Goal: Information Seeking & Learning: Learn about a topic

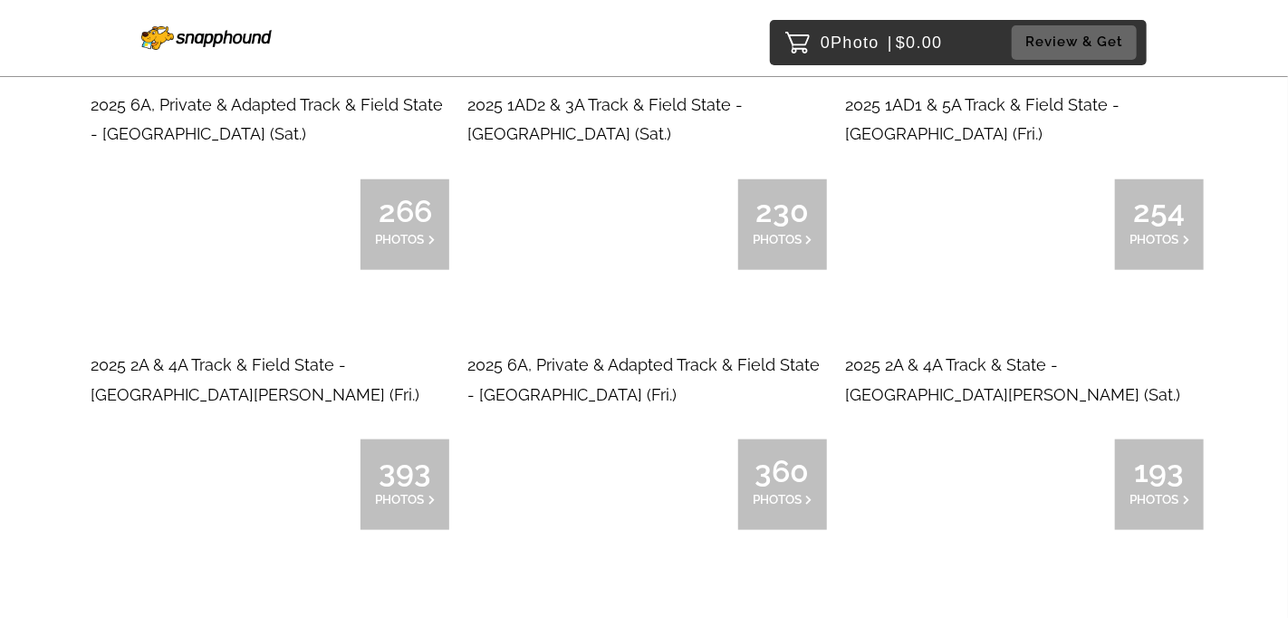
scroll to position [815, 0]
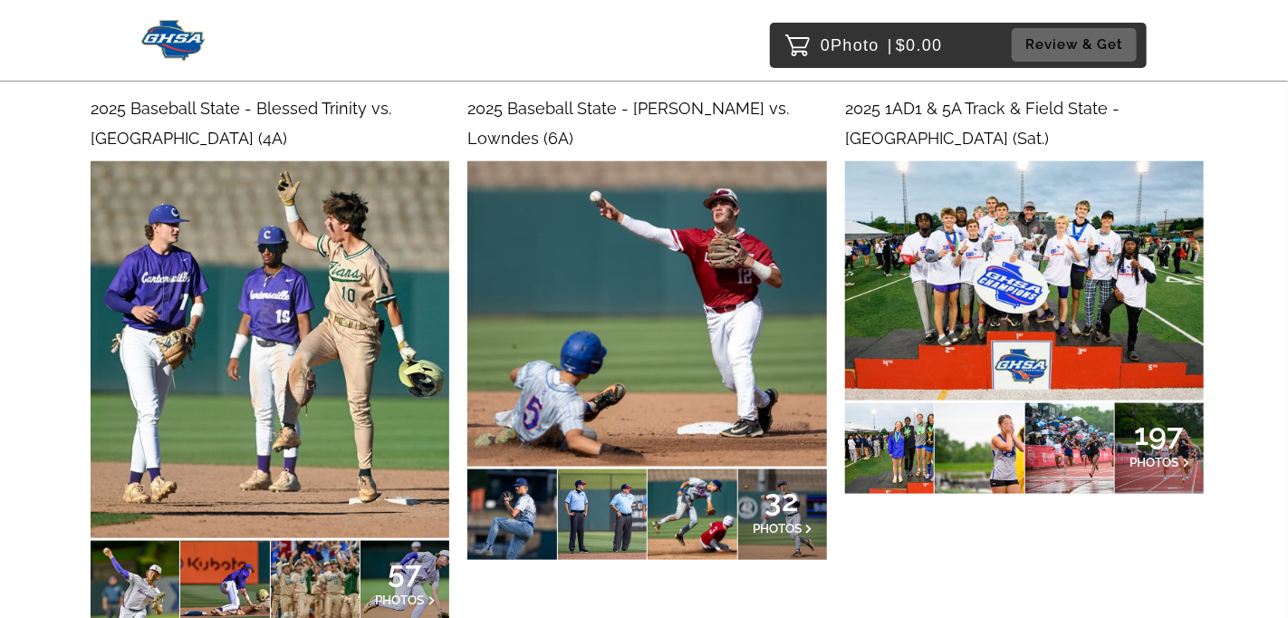
click at [1001, 106] on span "2025 1AD1 & 5A Track & Field State - Rome (Sat.)" at bounding box center [982, 123] width 275 height 48
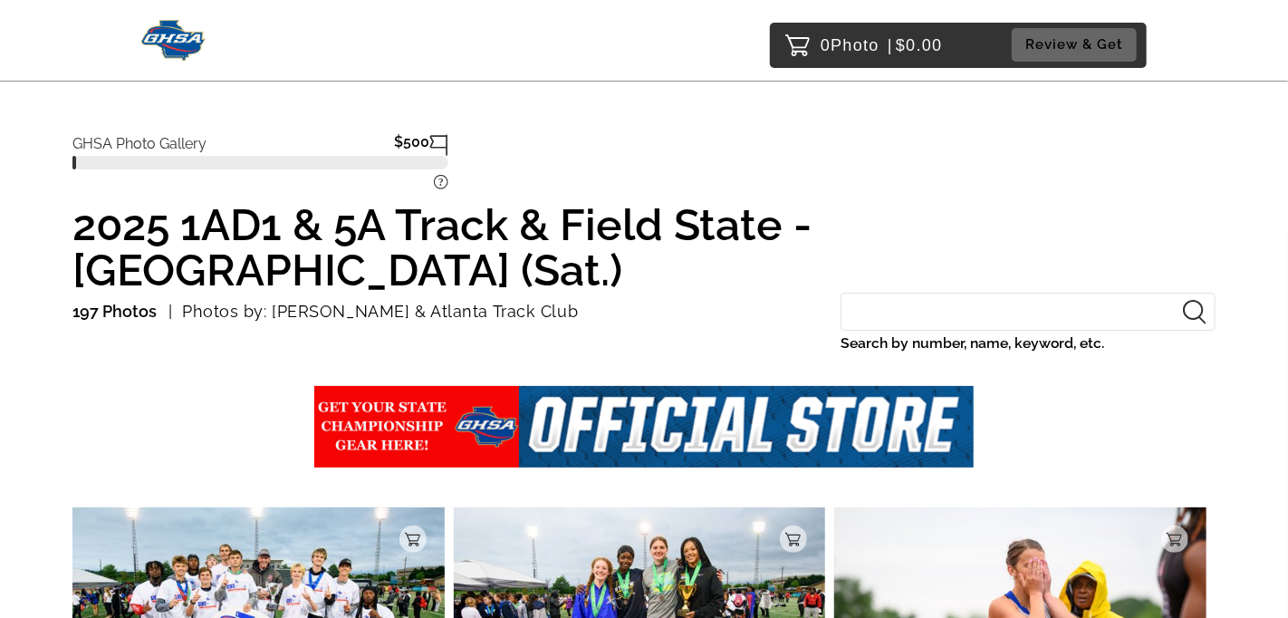
click at [889, 293] on input "Search by number, name, keyword, etc." at bounding box center [1028, 312] width 375 height 39
paste input "Somto Igwilo"
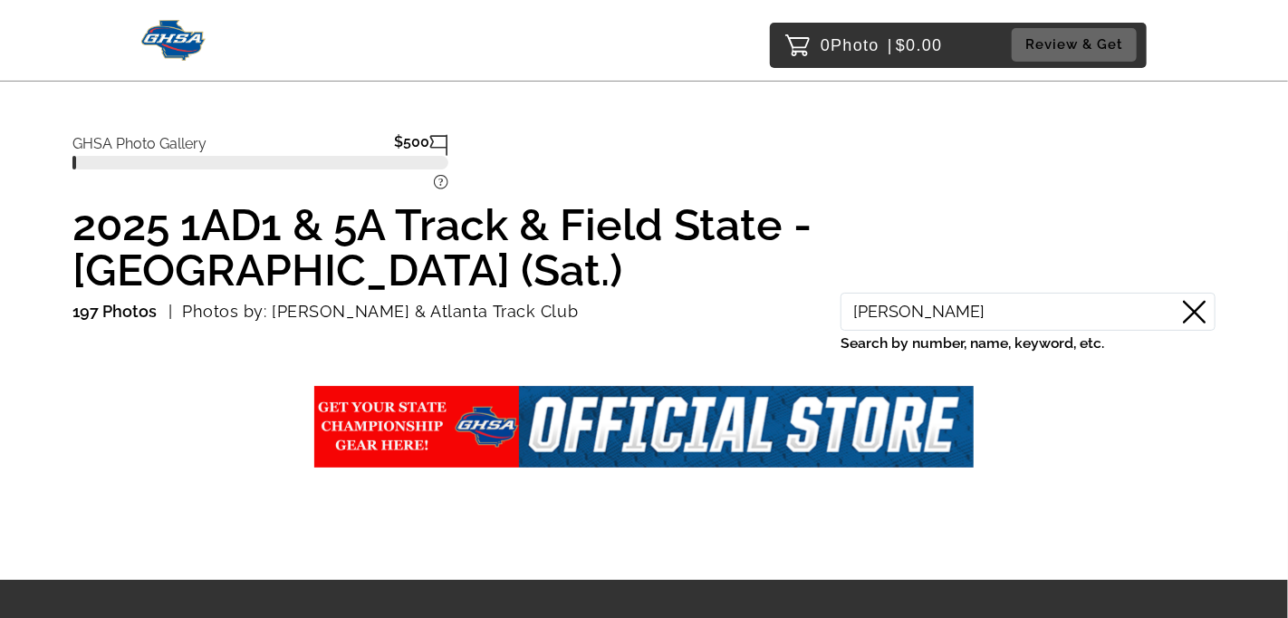
drag, startPoint x: 986, startPoint y: 265, endPoint x: 765, endPoint y: 265, distance: 221.1
click at [761, 293] on div "197 Photos Photos by: Paul Ward & Atlanta Track Club Somto Igwilo Search by num…" at bounding box center [643, 336] width 1143 height 86
type input "walton"
drag, startPoint x: 913, startPoint y: 274, endPoint x: 799, endPoint y: 275, distance: 114.2
click at [799, 293] on div "197 Photos Photos by: Paul Ward & Atlanta Track Club walton Search by number, n…" at bounding box center [643, 336] width 1143 height 86
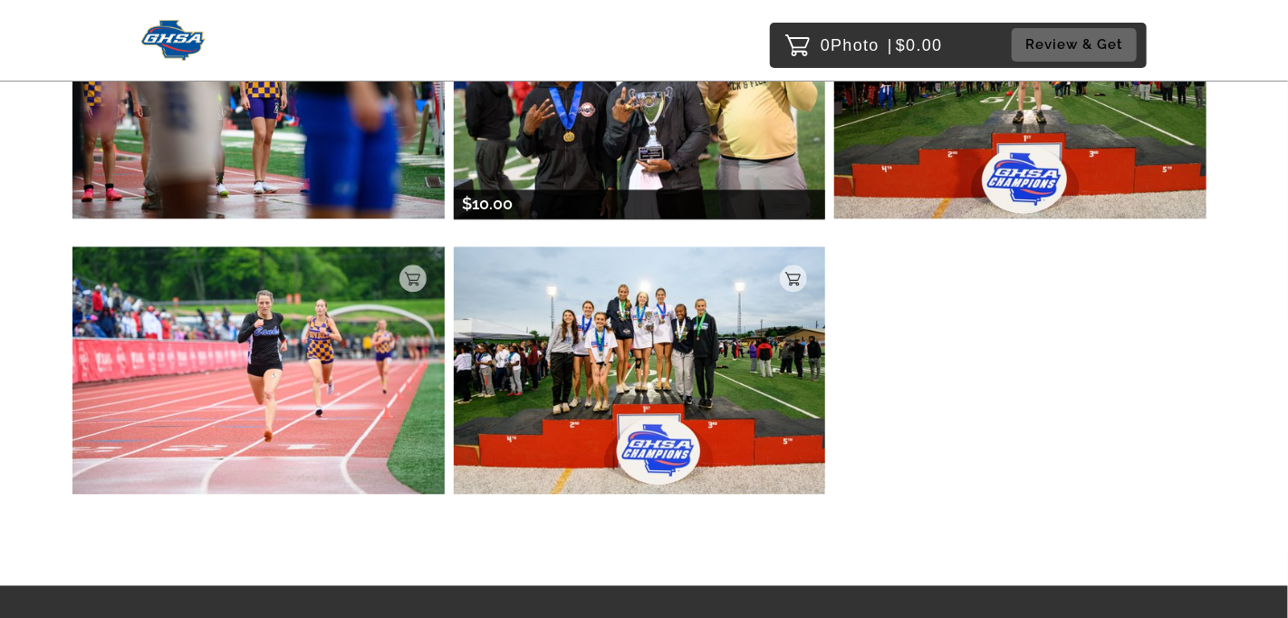
scroll to position [5032, 0]
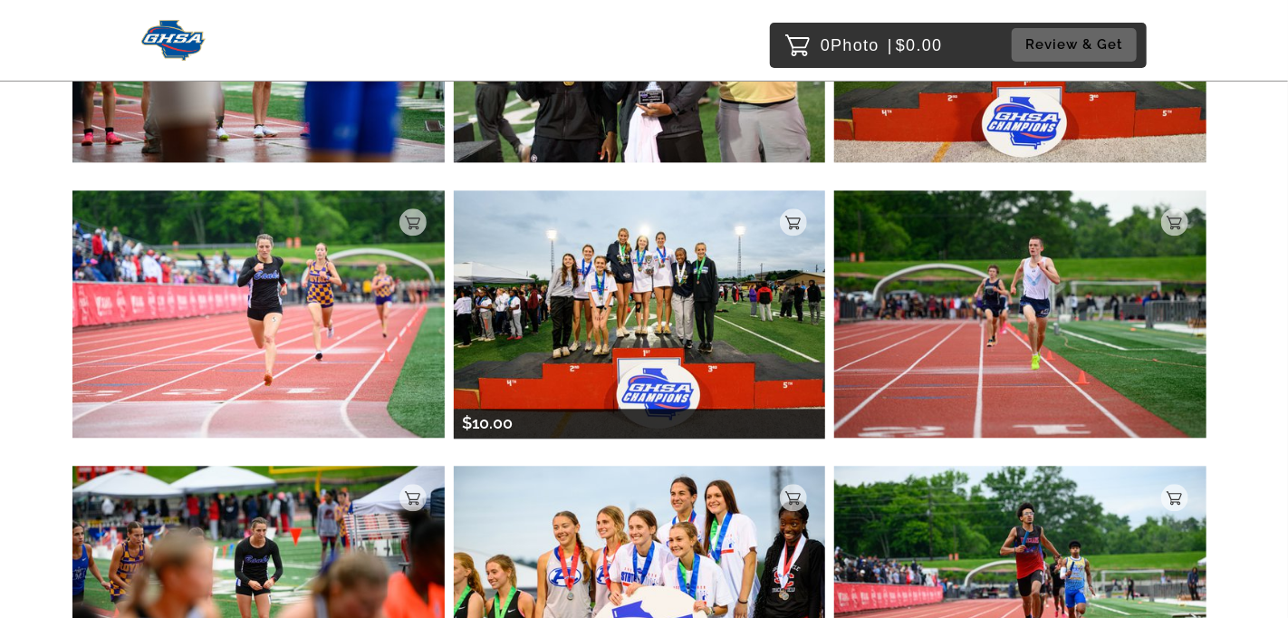
click at [640, 236] on img at bounding box center [640, 313] width 372 height 247
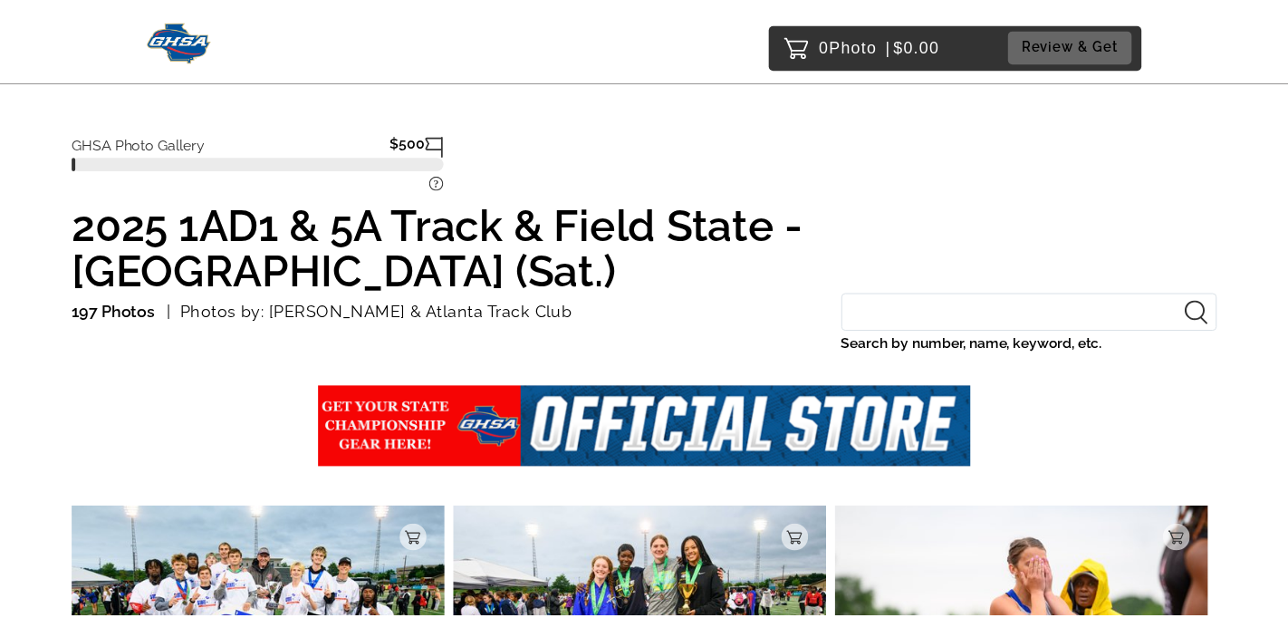
scroll to position [167, 0]
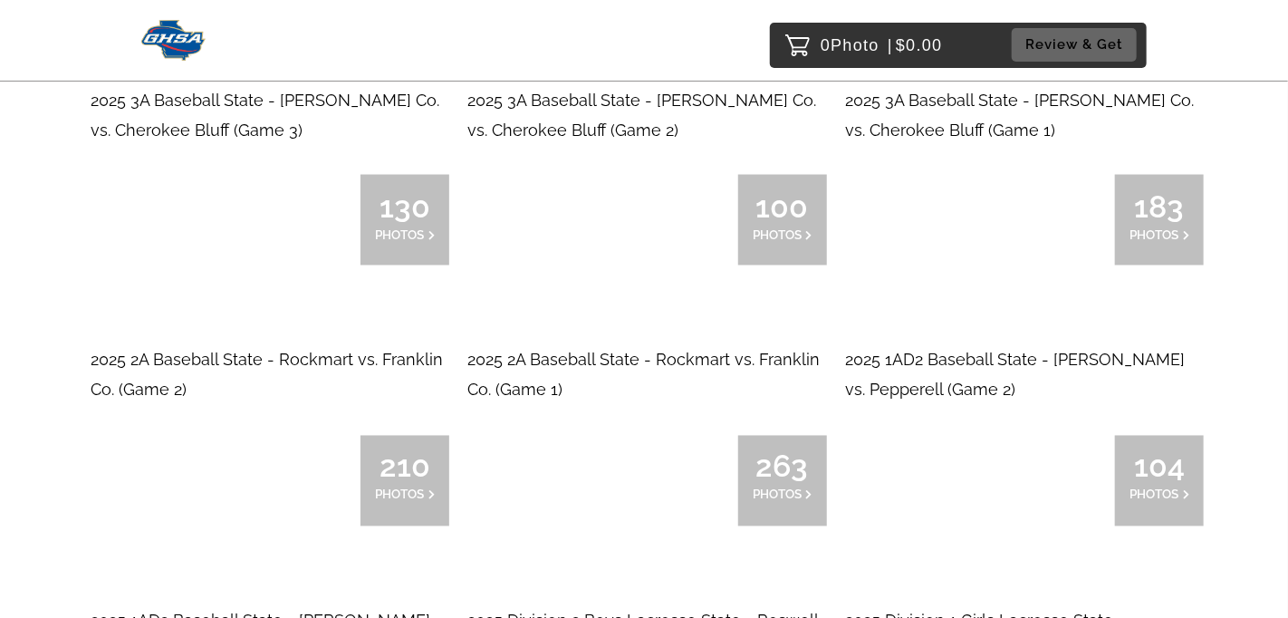
scroll to position [1450, 0]
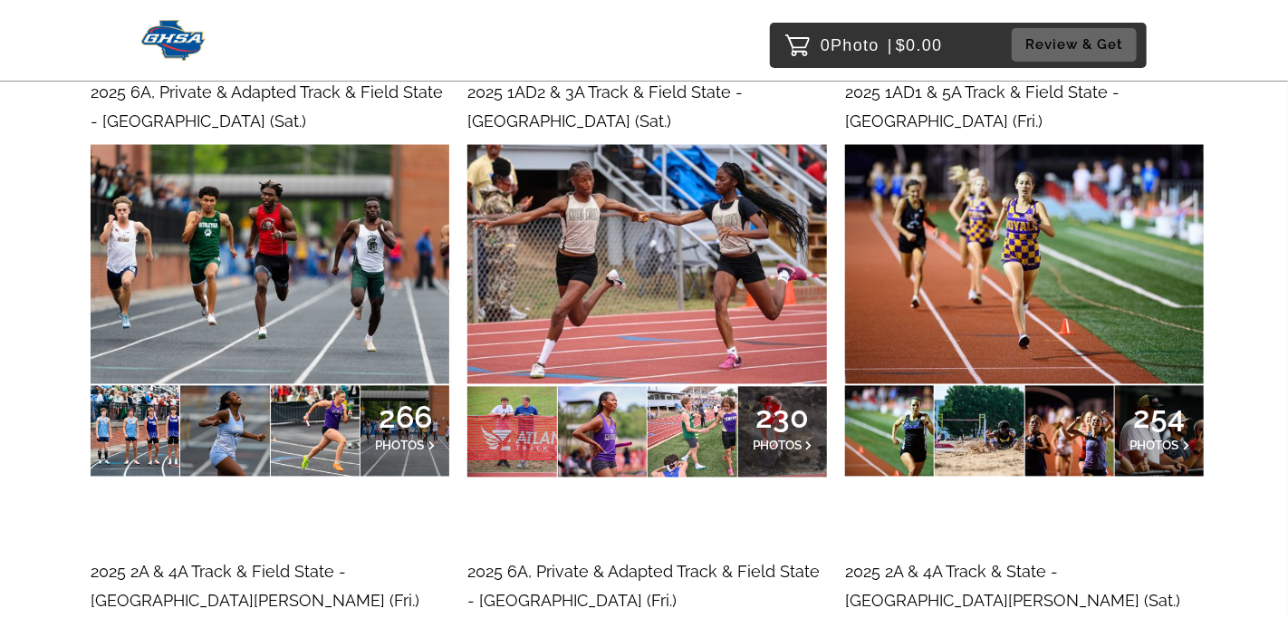
click at [300, 255] on img at bounding box center [270, 264] width 359 height 239
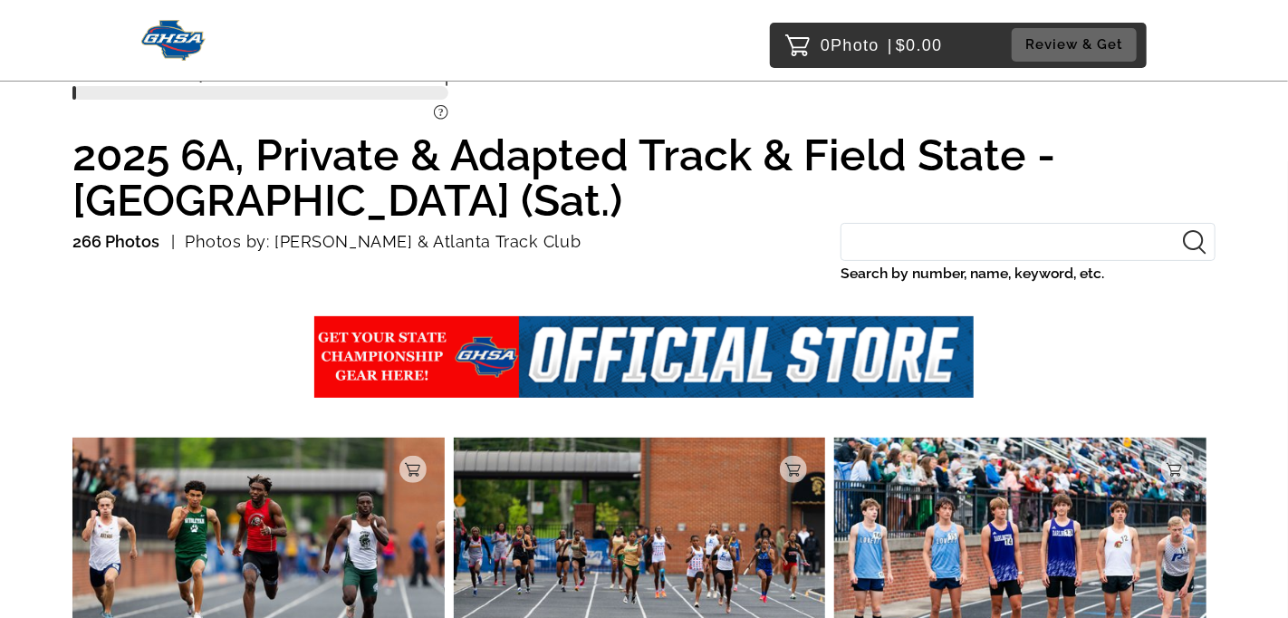
scroll to position [181, 0]
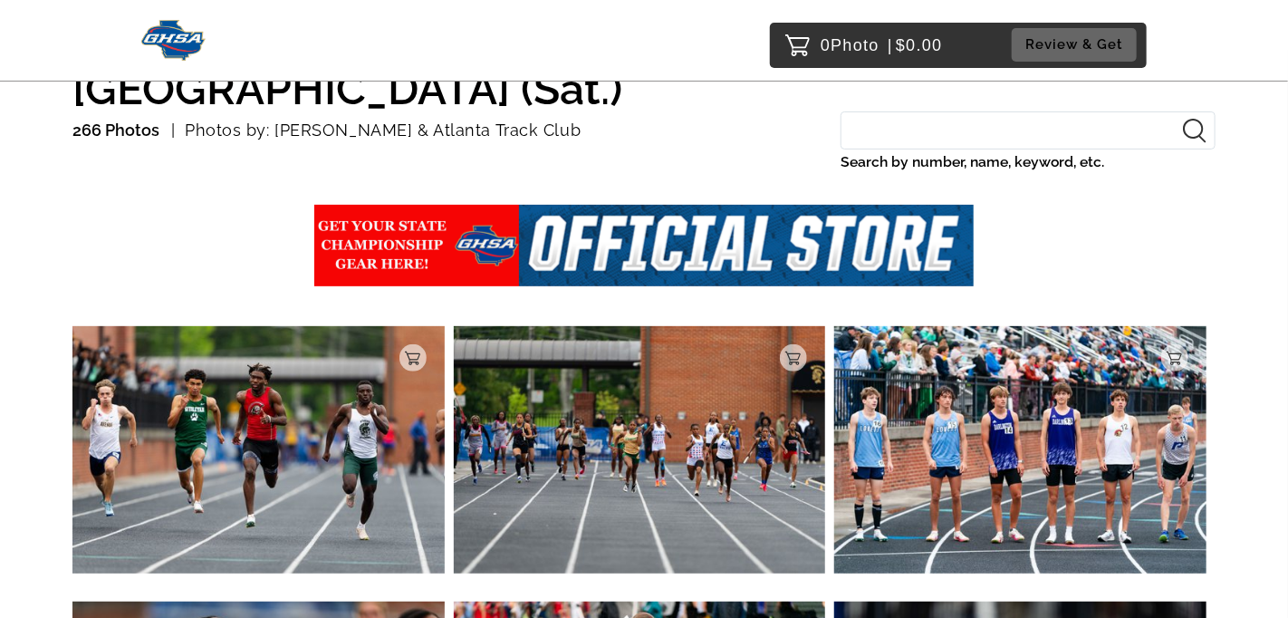
click at [885, 123] on input "Search by number, name, keyword, etc." at bounding box center [1028, 130] width 375 height 39
click at [1033, 124] on input "Search by number, name, keyword, etc." at bounding box center [1028, 130] width 375 height 39
paste input "Somto Igwilo"
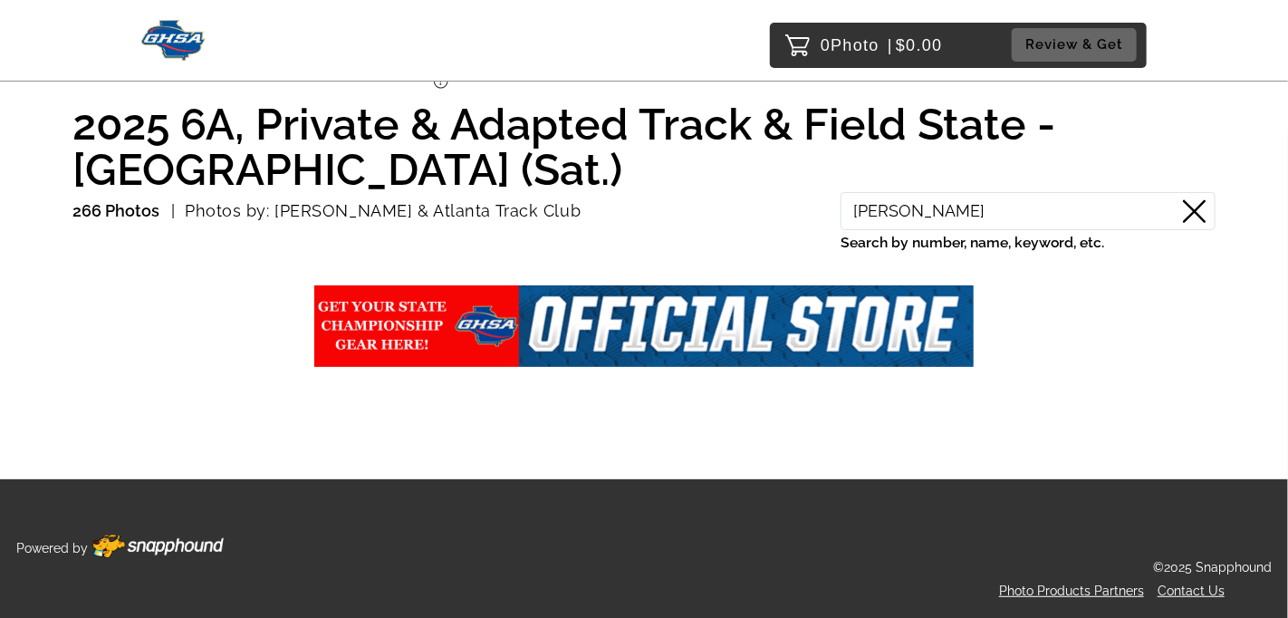
type input "Somto Igwilo"
drag, startPoint x: 943, startPoint y: 223, endPoint x: 726, endPoint y: 227, distance: 217.5
click at [725, 228] on div "266 Photos Photos by: Paul Ward & Atlanta Track Club Somto Igwilo Search by num…" at bounding box center [643, 235] width 1143 height 86
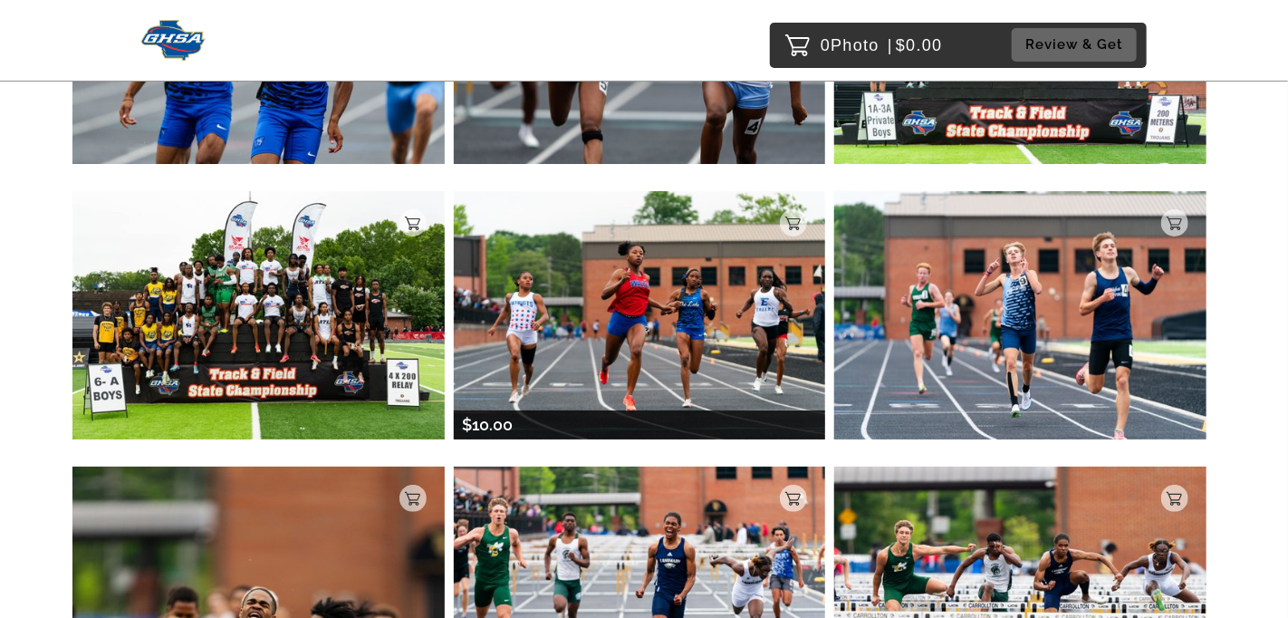
scroll to position [3171, 0]
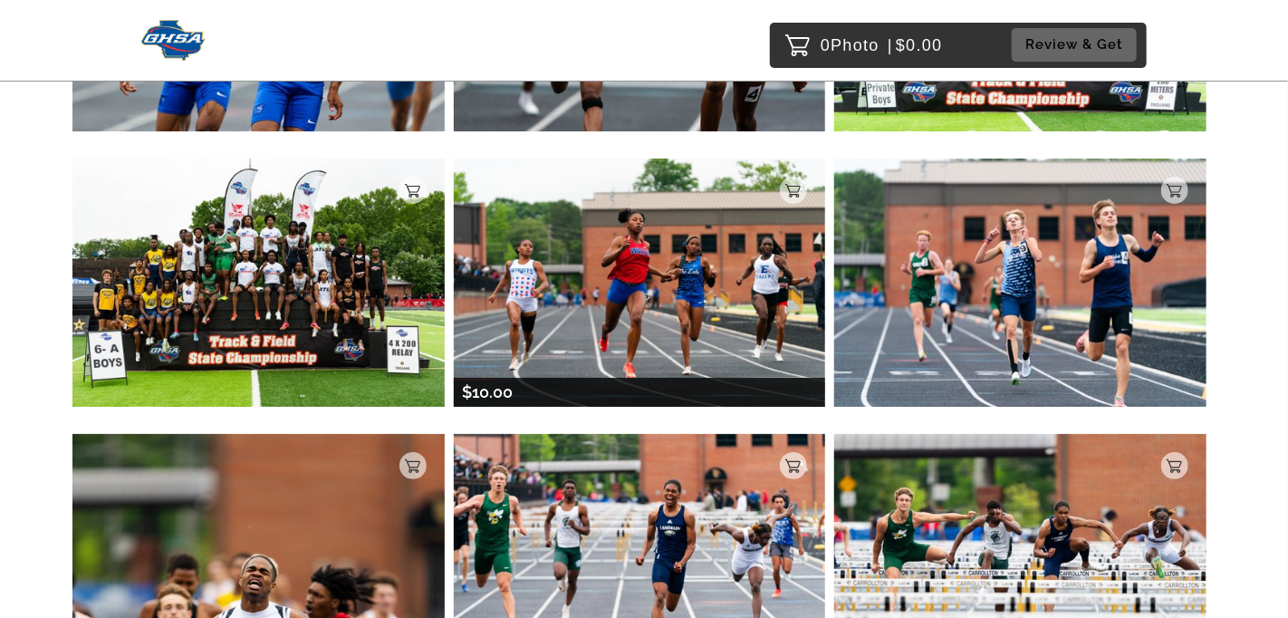
click at [660, 266] on img at bounding box center [640, 282] width 372 height 247
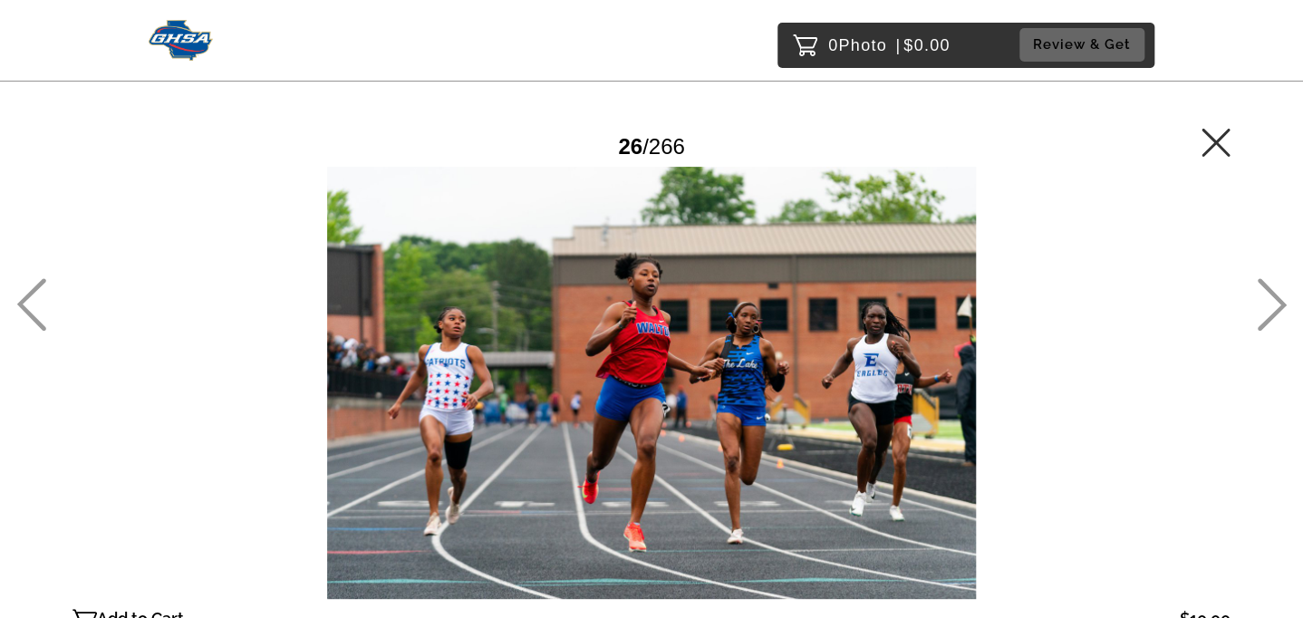
click at [736, 320] on div at bounding box center [651, 383] width 1158 height 432
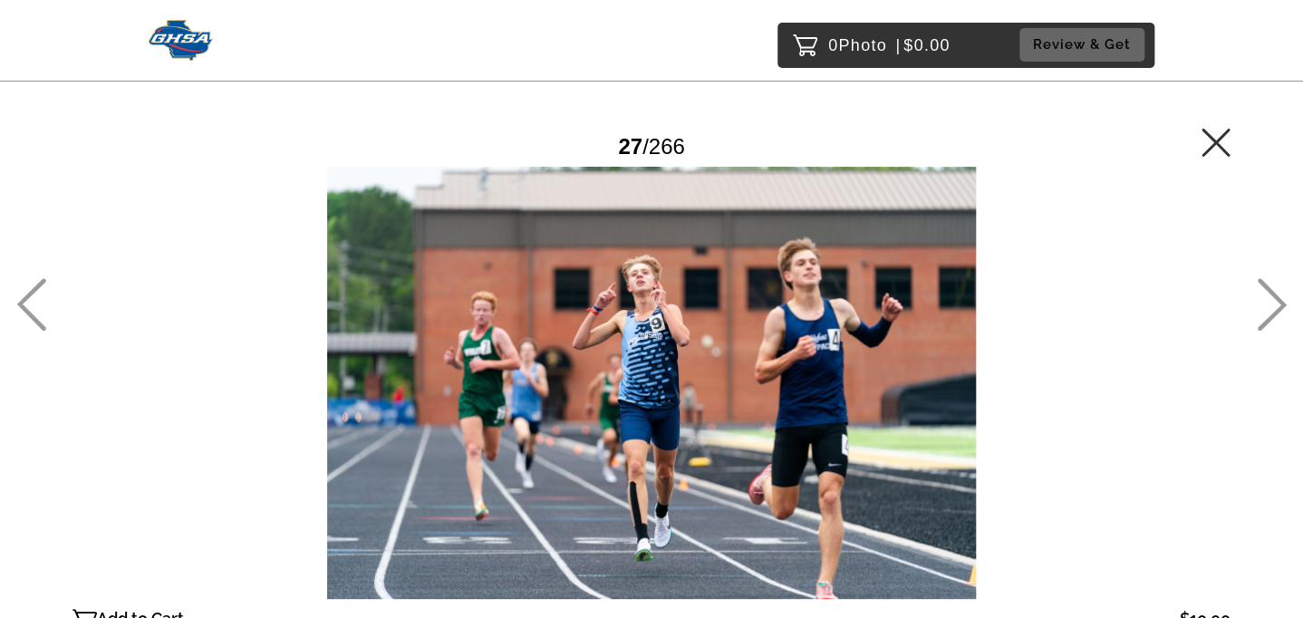
click at [29, 306] on icon at bounding box center [31, 304] width 30 height 53
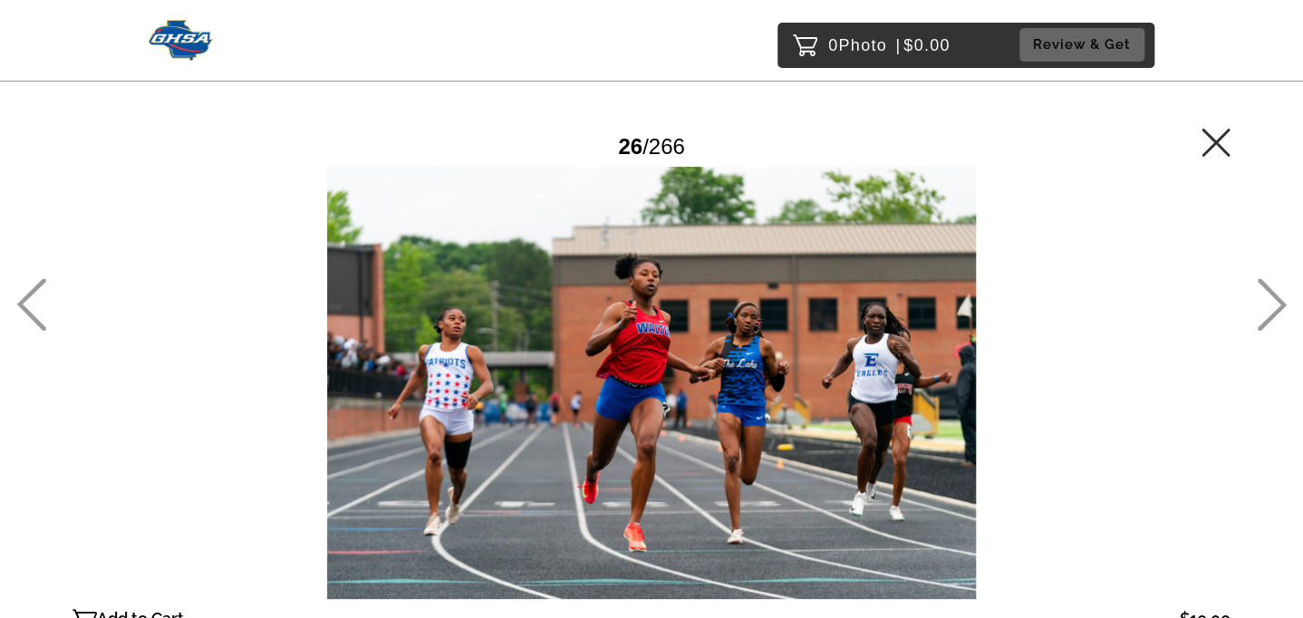
click at [1214, 141] on icon at bounding box center [1215, 142] width 28 height 28
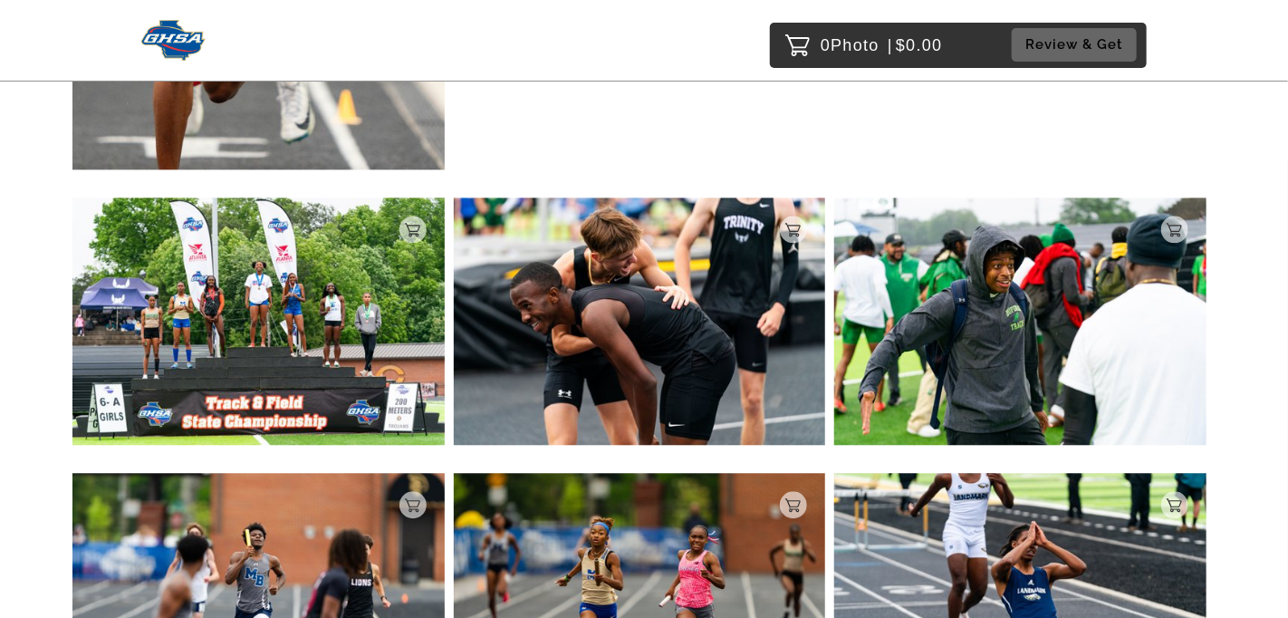
scroll to position [14808, 0]
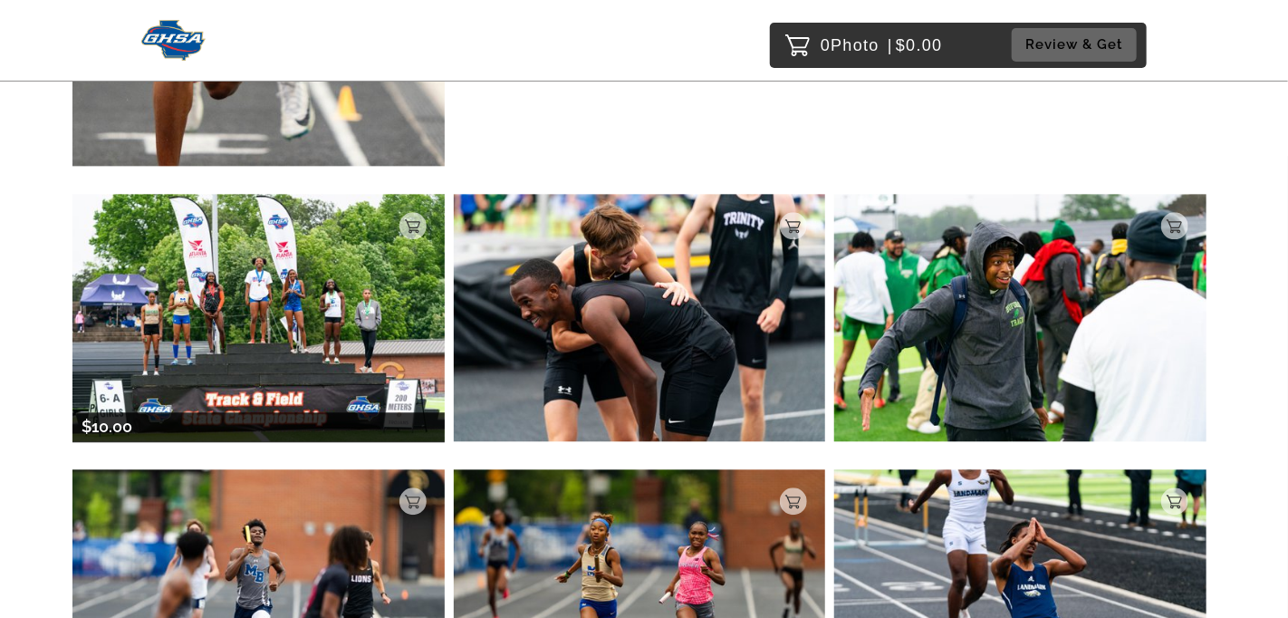
click at [230, 280] on img at bounding box center [258, 317] width 372 height 247
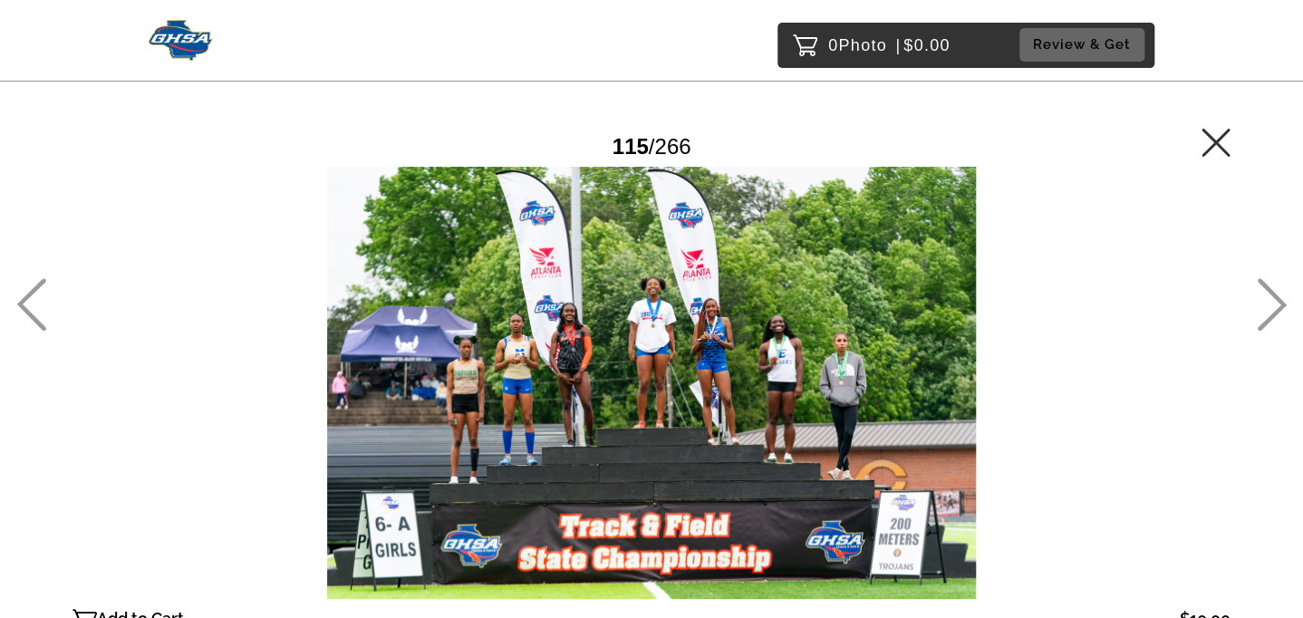
click at [1214, 137] on icon at bounding box center [1215, 142] width 29 height 29
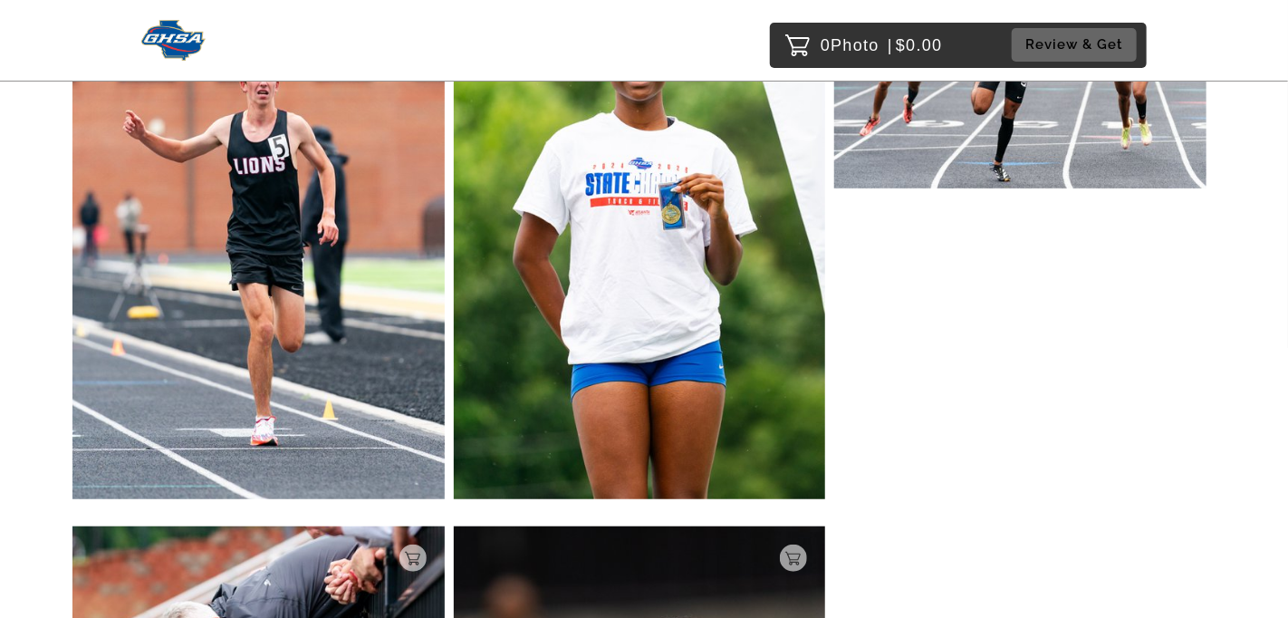
scroll to position [19550, 0]
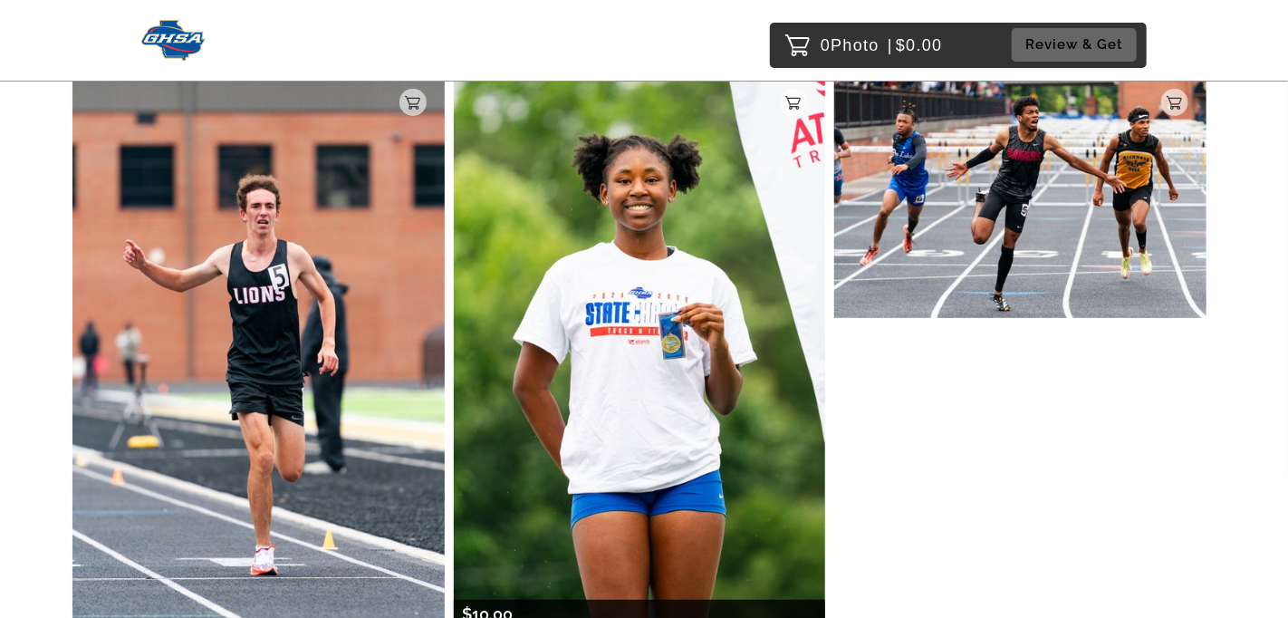
click at [638, 263] on img at bounding box center [640, 350] width 372 height 558
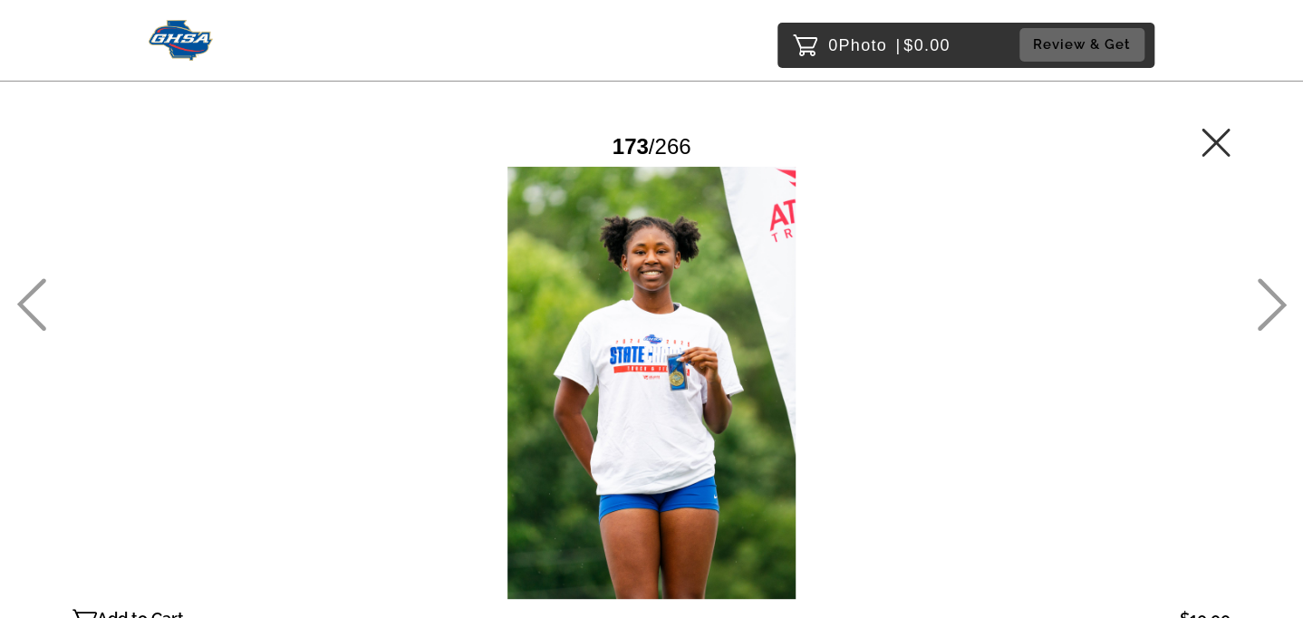
click at [1215, 140] on icon at bounding box center [1215, 142] width 28 height 28
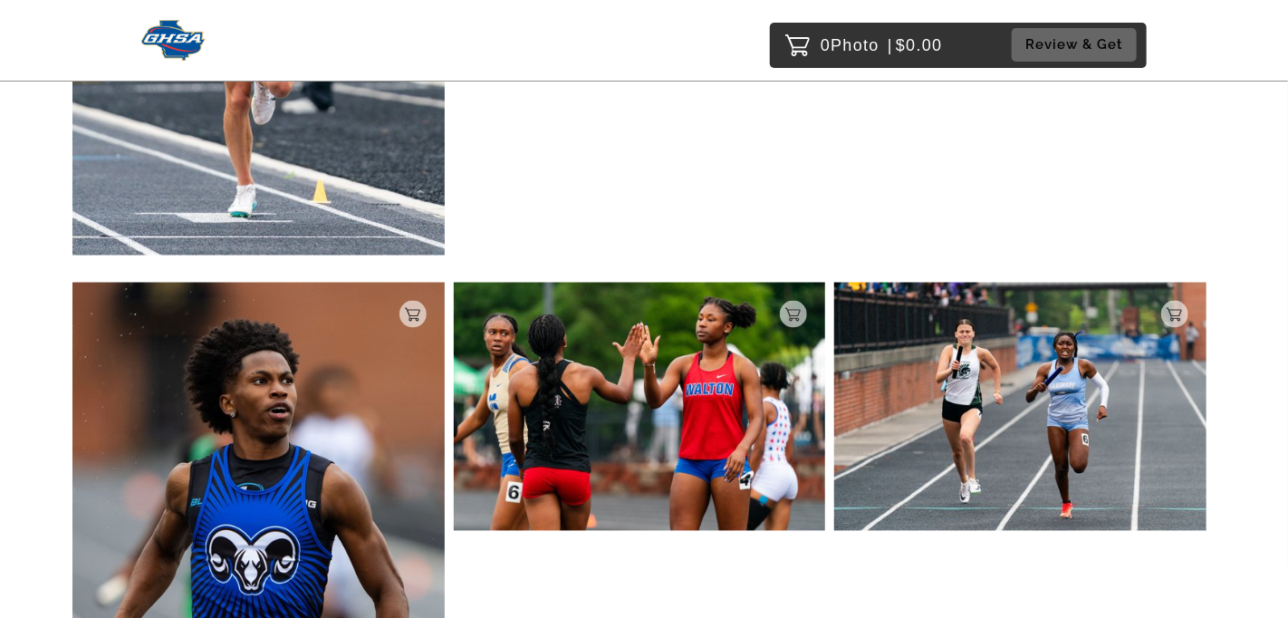
scroll to position [20736, 0]
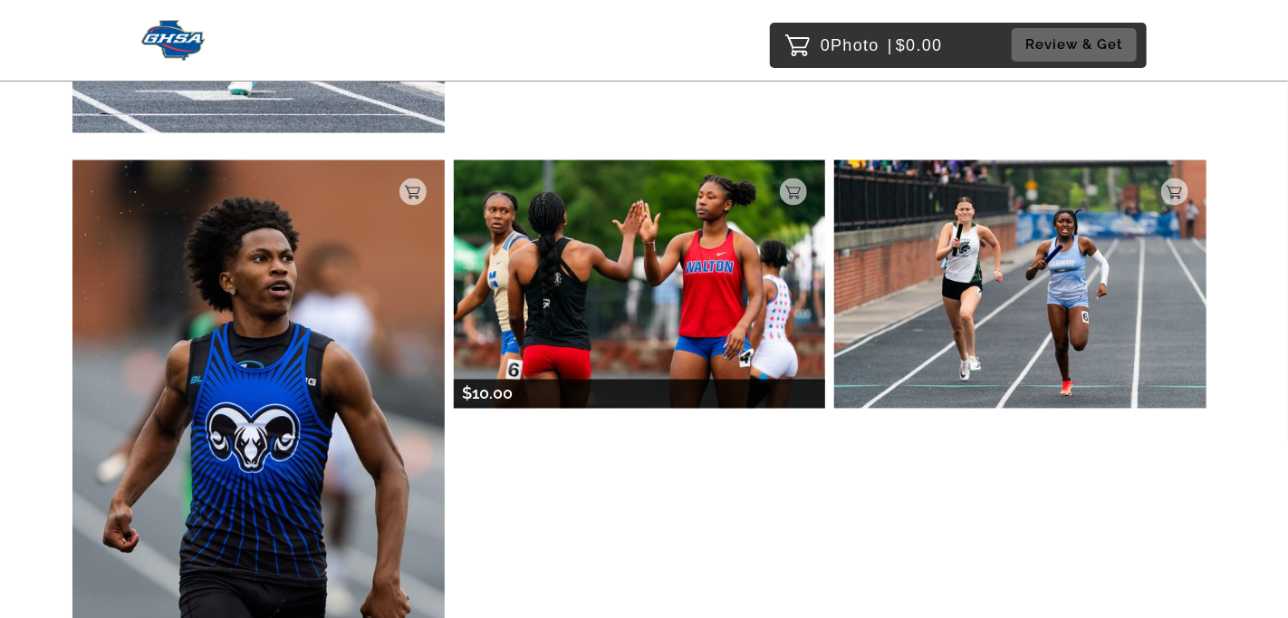
click at [691, 240] on img at bounding box center [640, 283] width 372 height 247
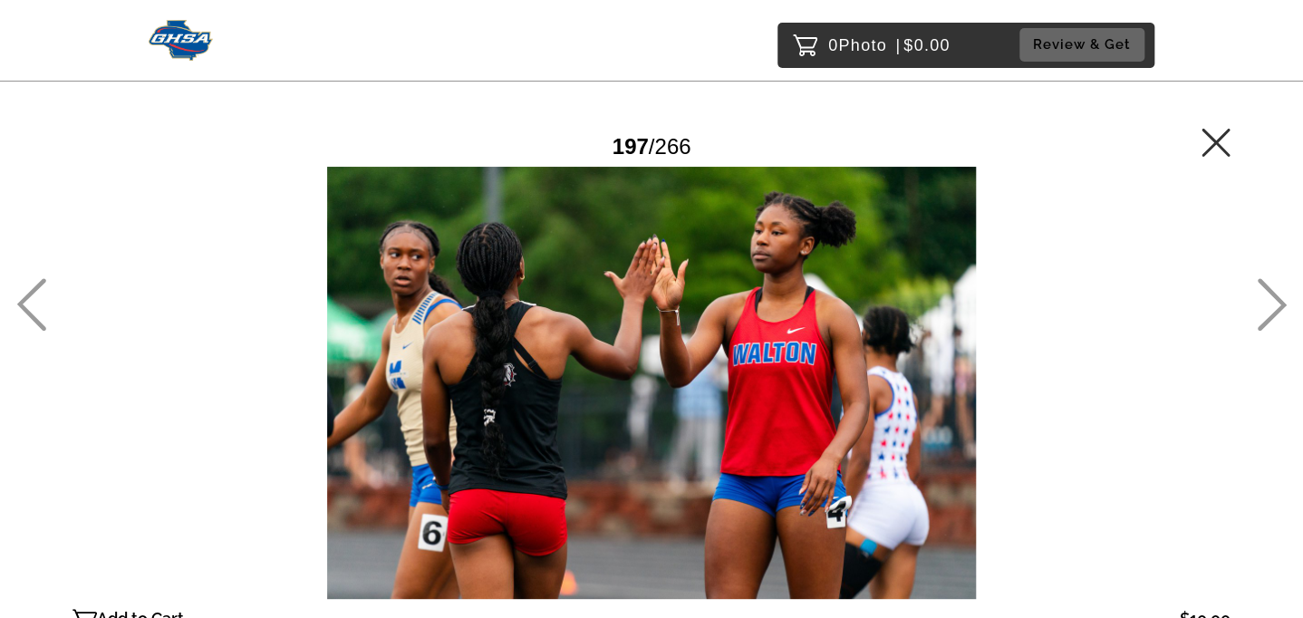
click at [1218, 138] on icon at bounding box center [1215, 142] width 28 height 28
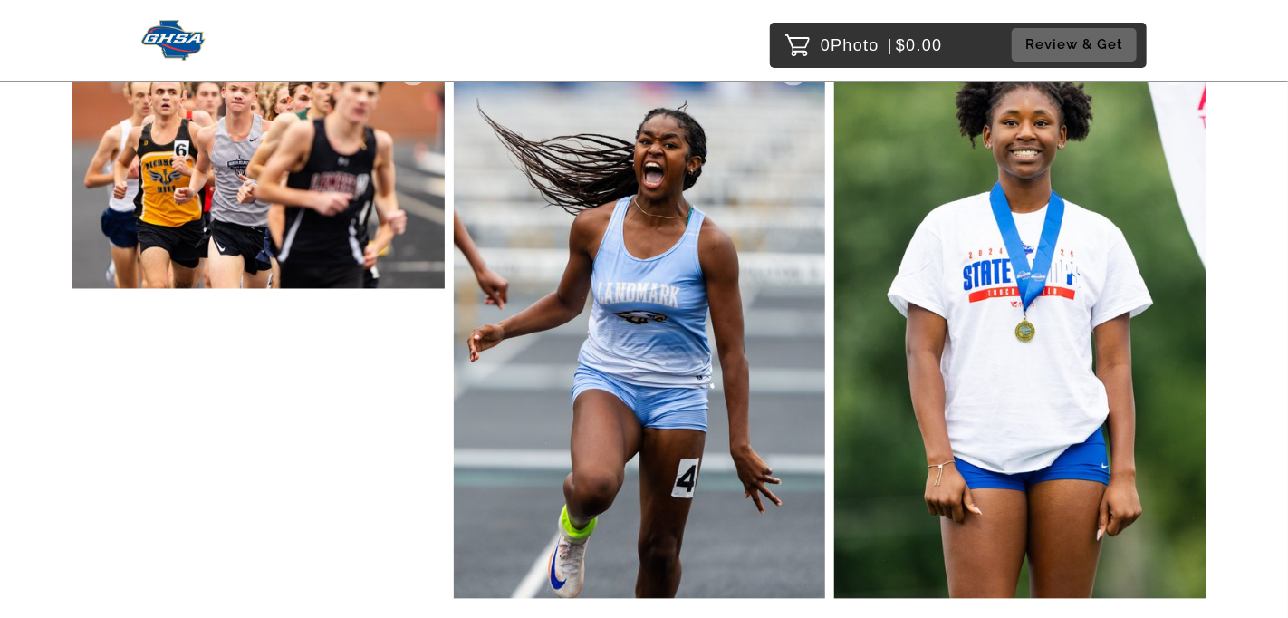
scroll to position [27127, 0]
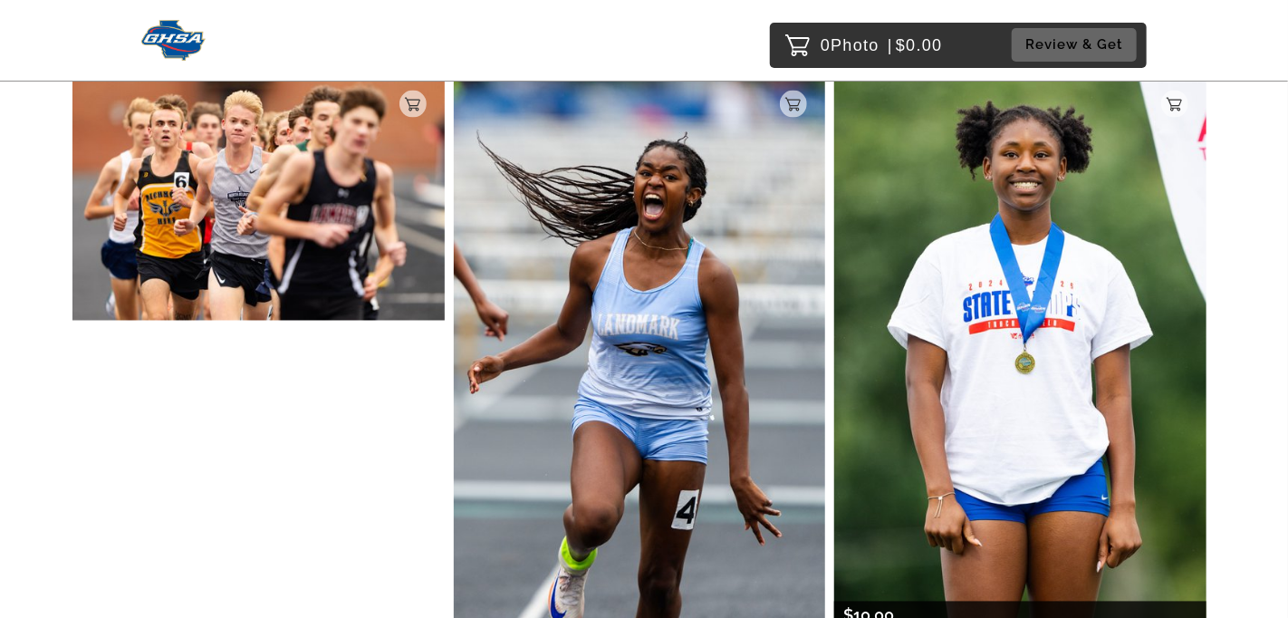
click at [1004, 270] on img at bounding box center [1020, 351] width 372 height 558
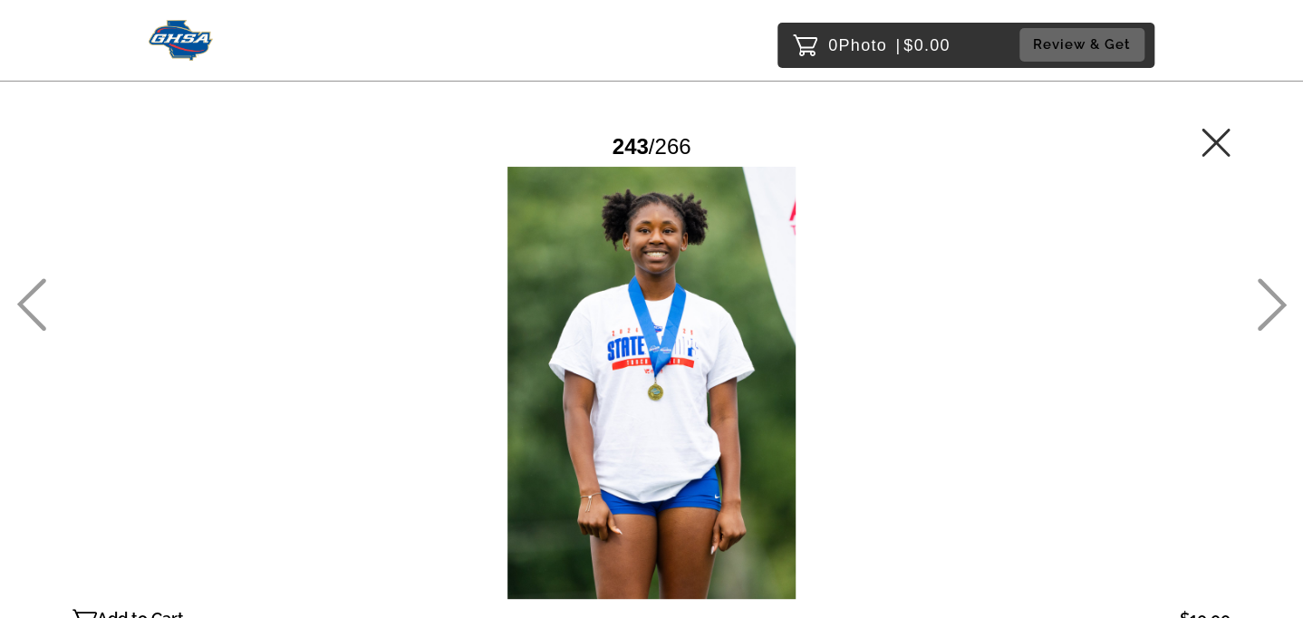
click at [1221, 146] on icon at bounding box center [1215, 142] width 28 height 28
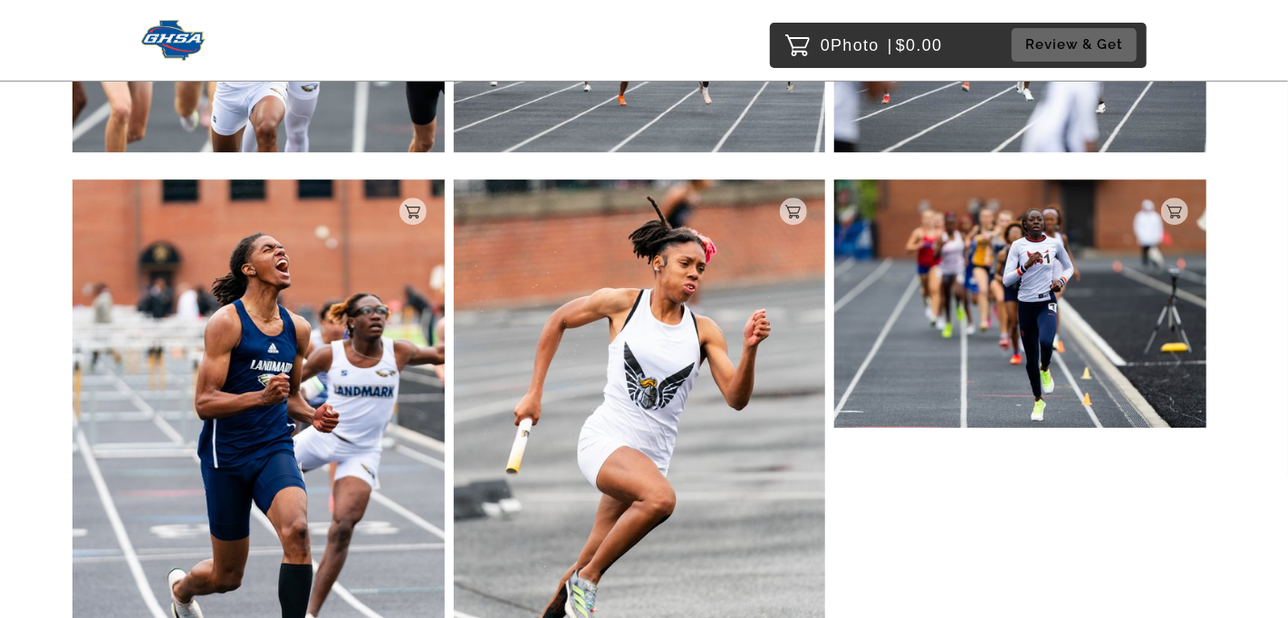
scroll to position [22164, 0]
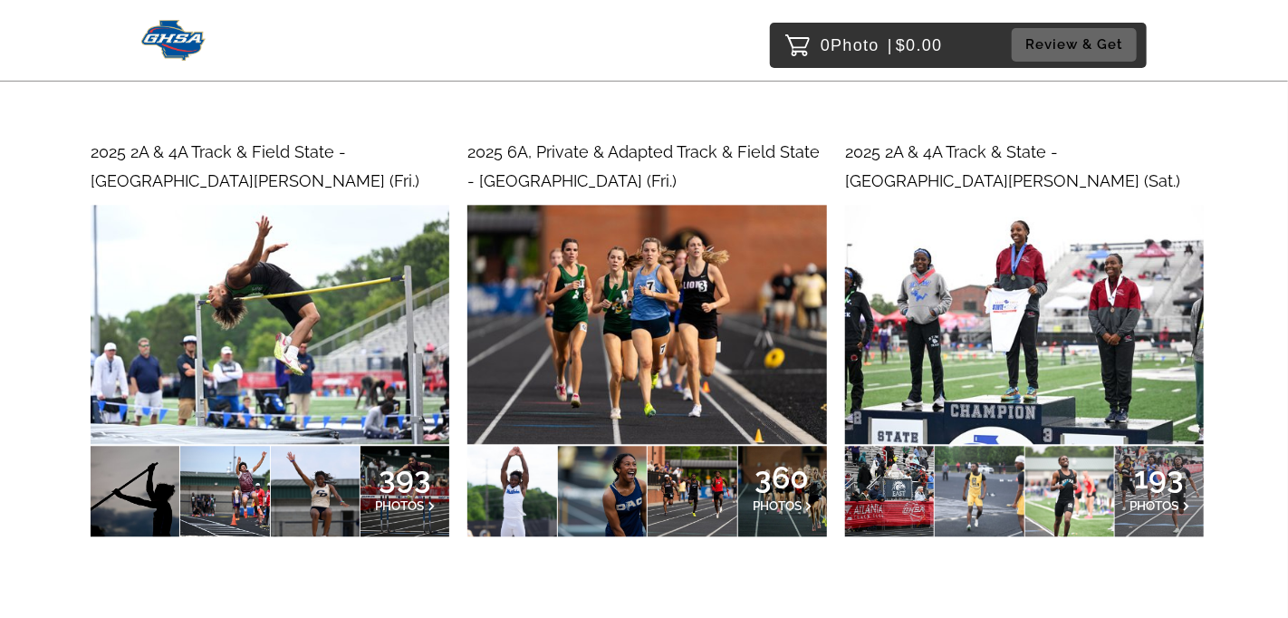
scroll to position [1903, 0]
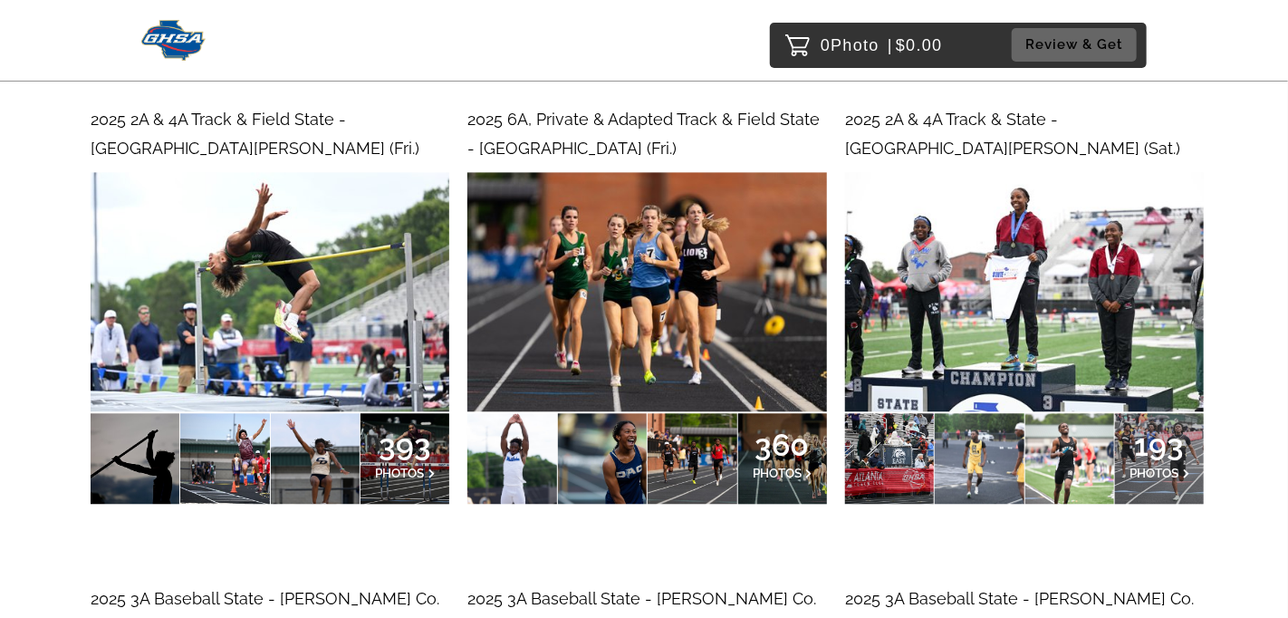
click at [633, 259] on img at bounding box center [646, 291] width 359 height 239
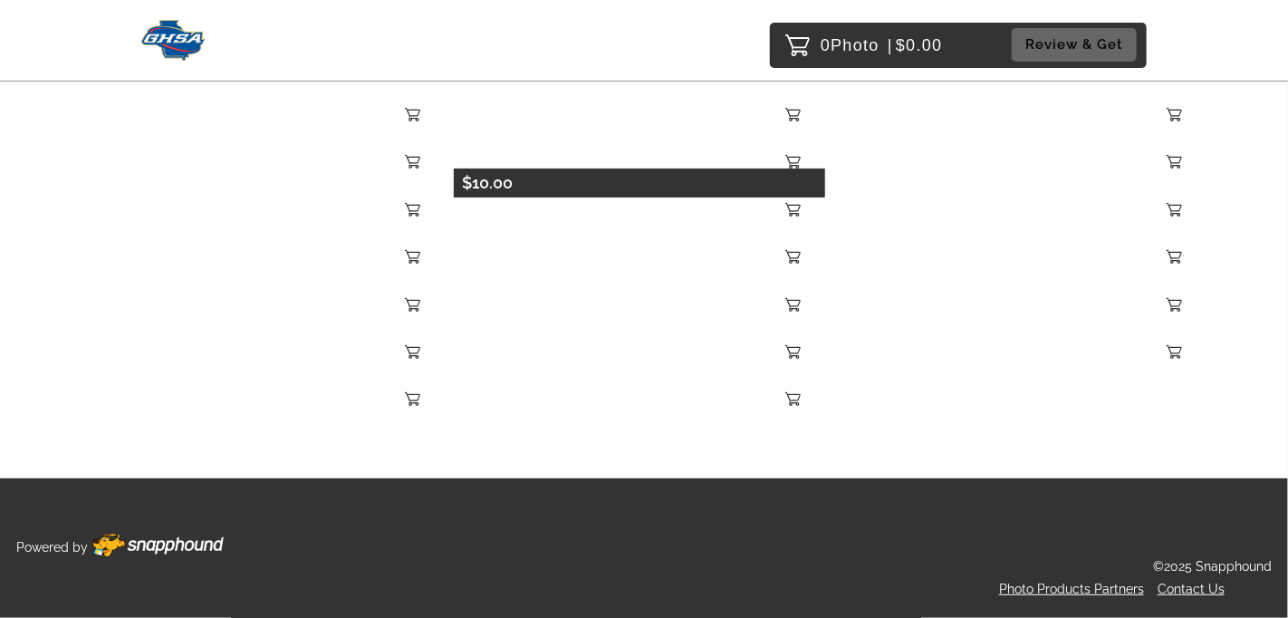
scroll to position [16515, 0]
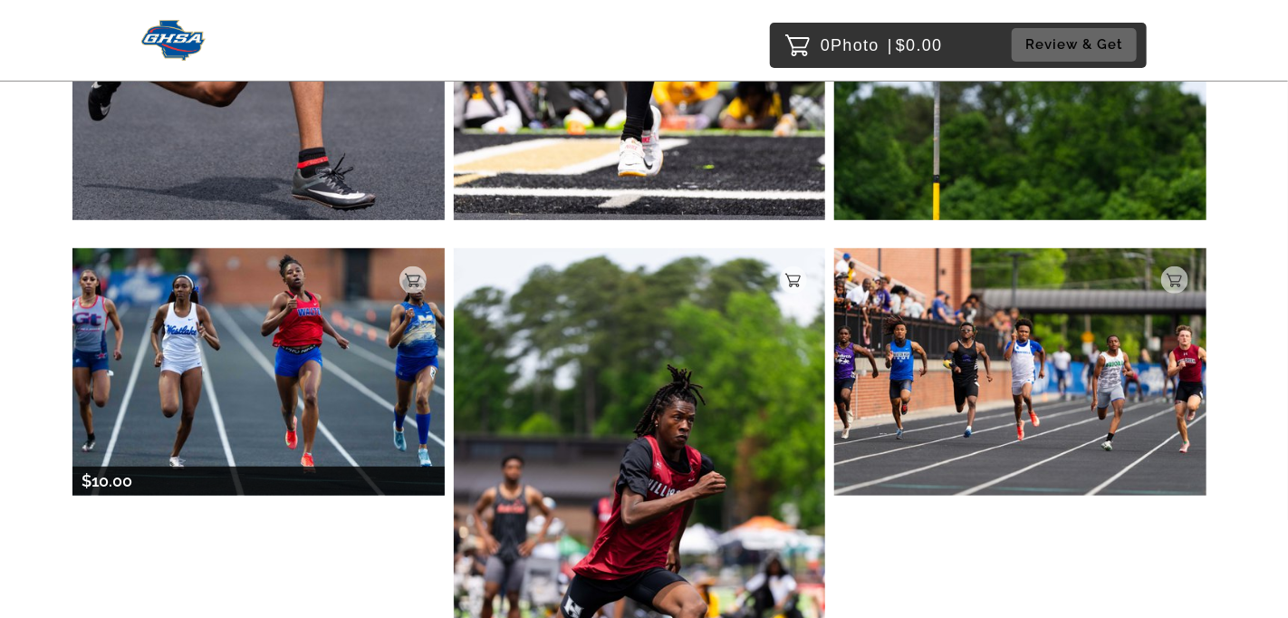
click at [292, 327] on img at bounding box center [258, 371] width 372 height 247
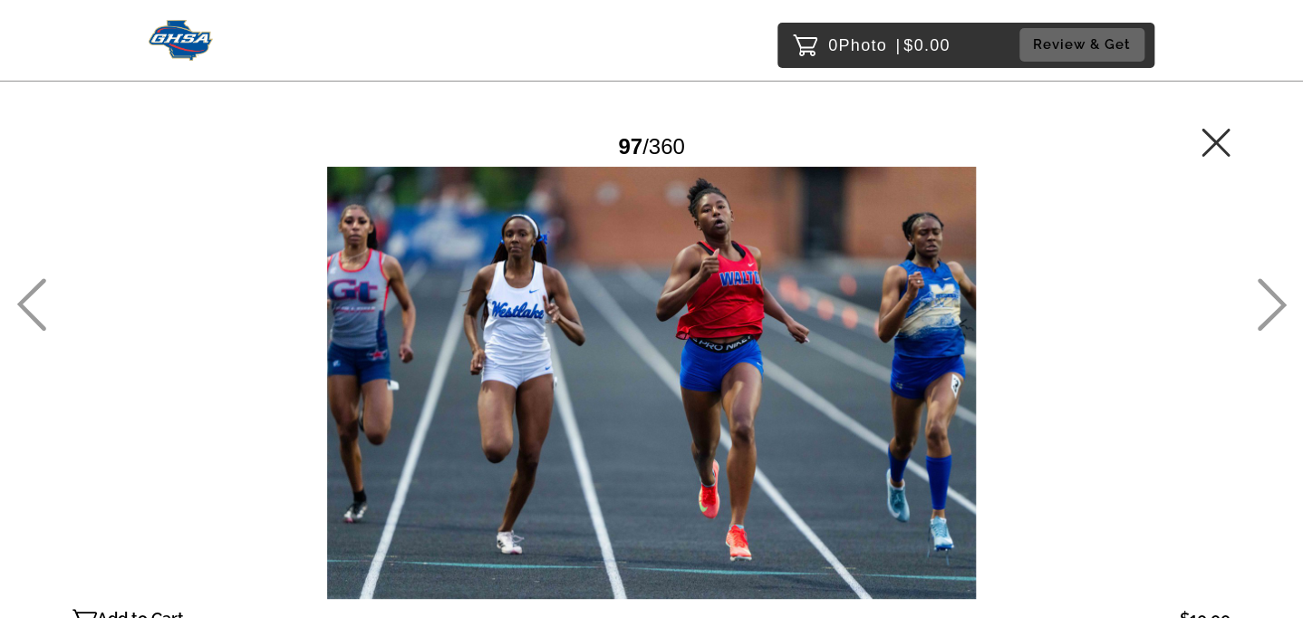
click at [1219, 146] on icon at bounding box center [1215, 142] width 28 height 28
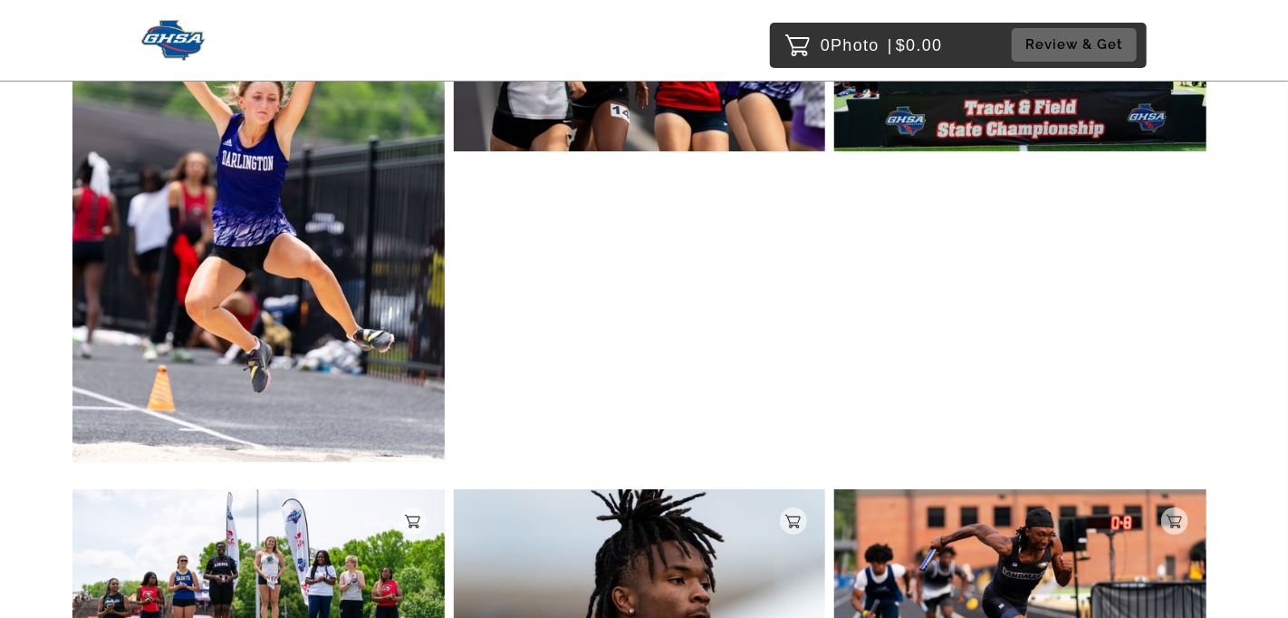
scroll to position [19206, 0]
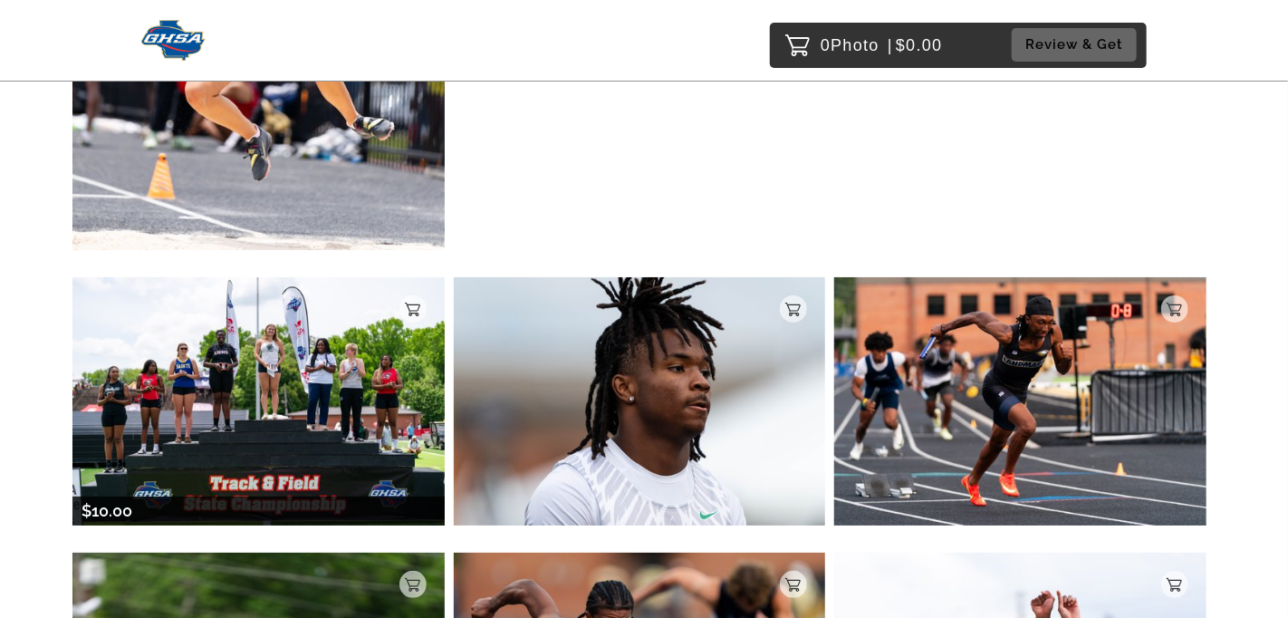
click at [225, 345] on img at bounding box center [258, 400] width 372 height 247
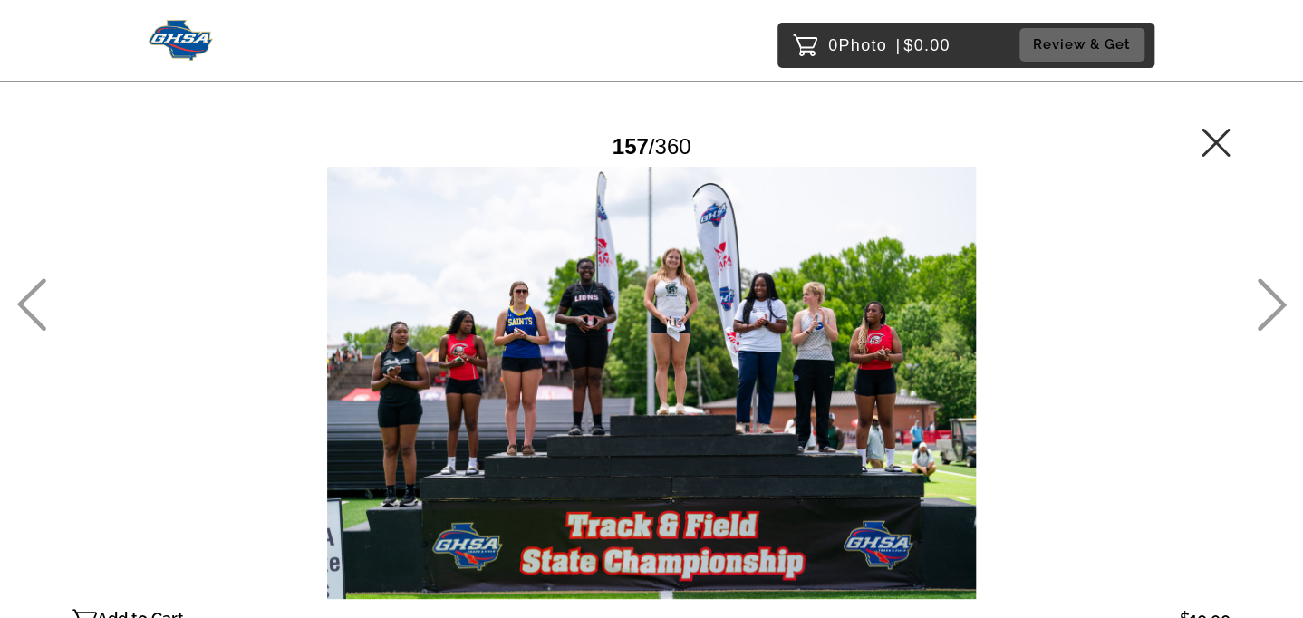
click at [1214, 141] on icon at bounding box center [1215, 142] width 28 height 28
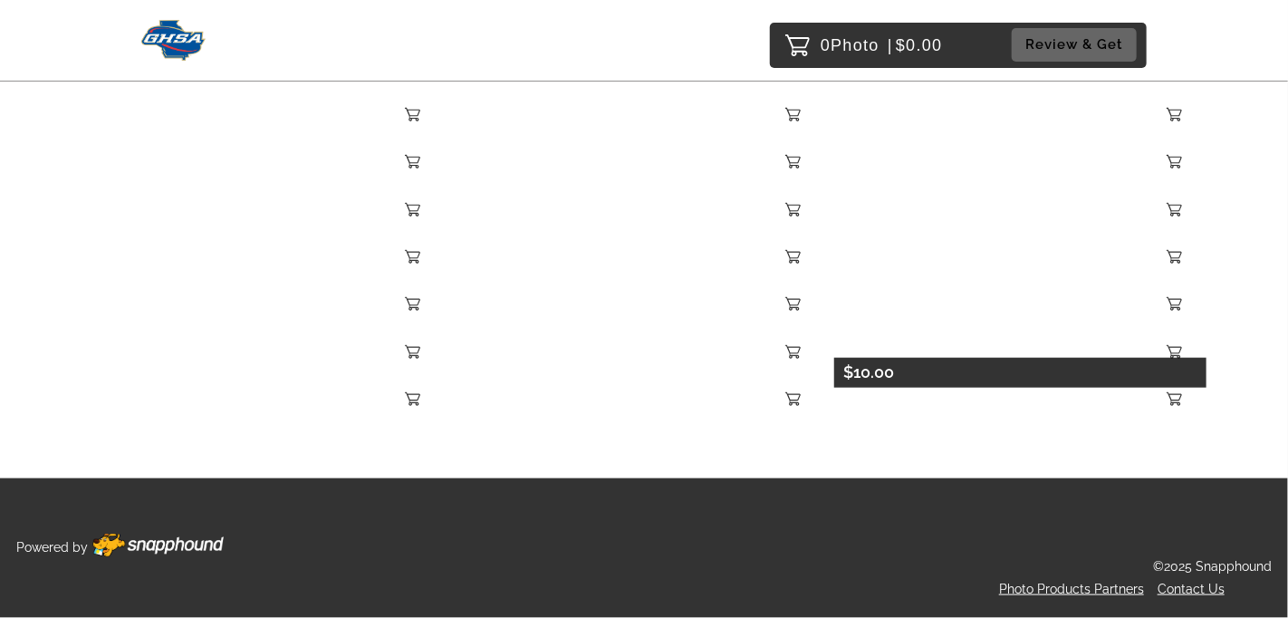
scroll to position [52788, 0]
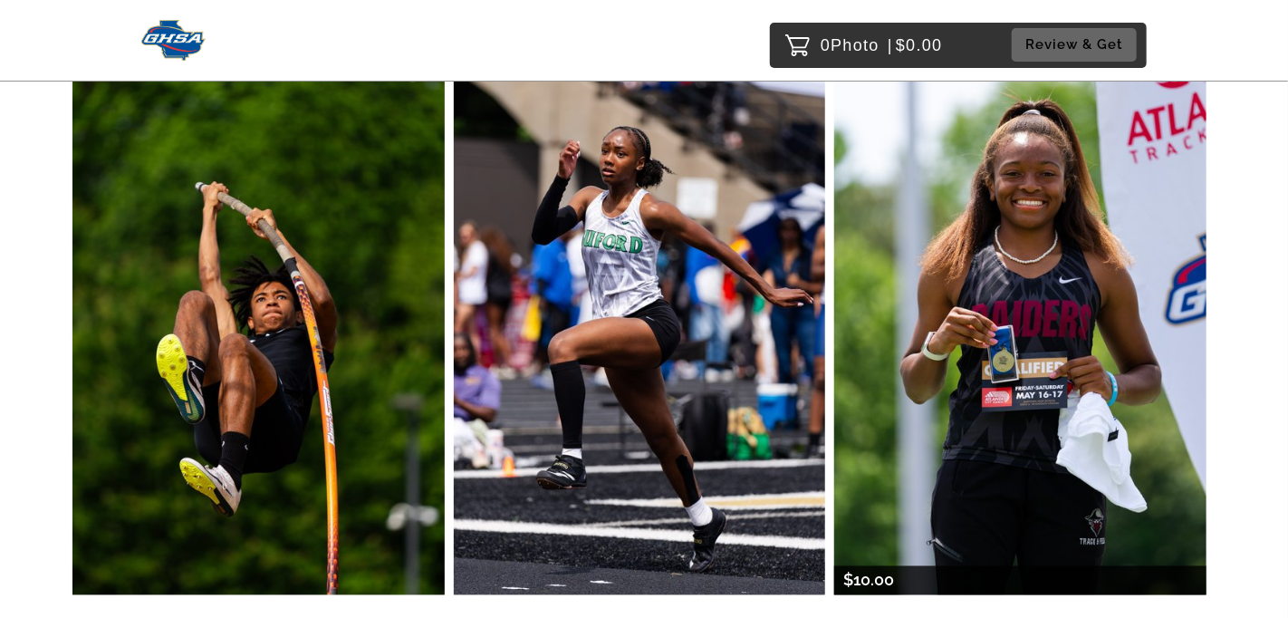
click at [1047, 220] on img at bounding box center [1020, 316] width 372 height 558
